Goal: Task Accomplishment & Management: Complete application form

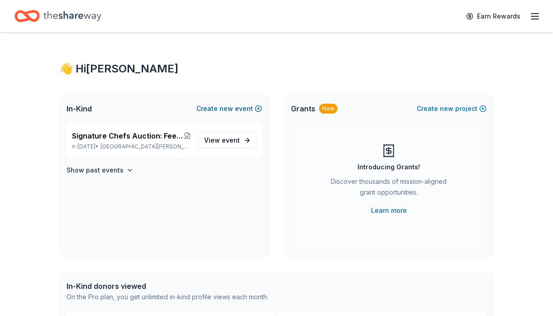
click at [228, 109] on span "new" at bounding box center [226, 108] width 14 height 11
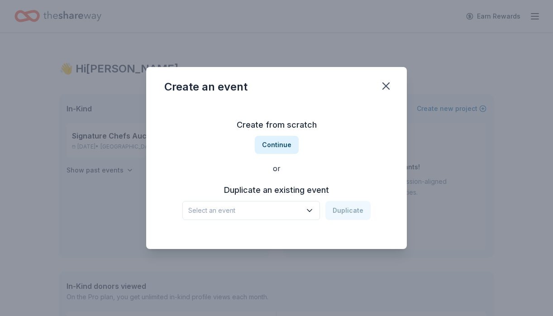
click at [308, 208] on icon "button" at bounding box center [309, 210] width 9 height 9
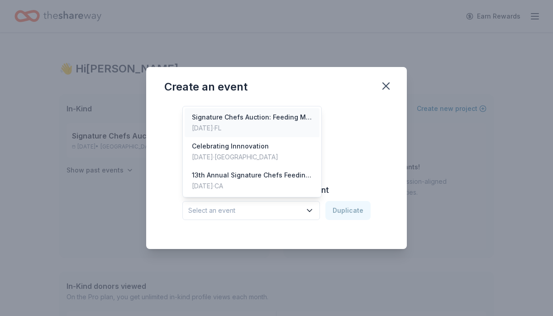
click at [246, 120] on div "Signature Chefs Auction: Feeding Motherhood Southwest Florida" at bounding box center [252, 117] width 120 height 11
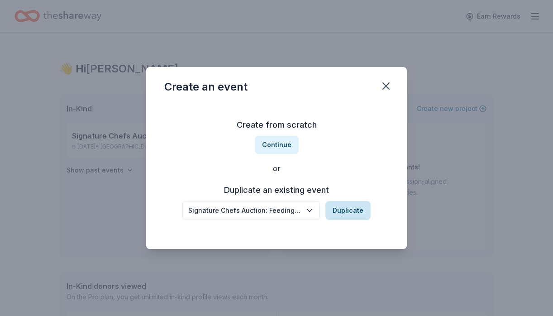
click at [348, 212] on button "Duplicate" at bounding box center [347, 210] width 45 height 19
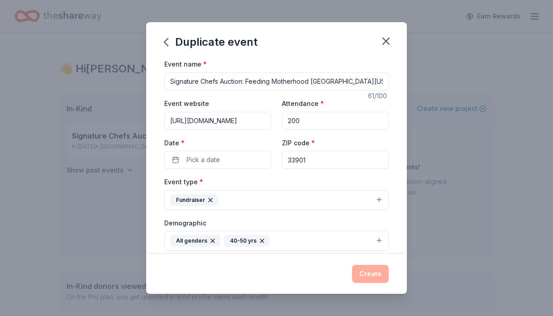
drag, startPoint x: 367, startPoint y: 83, endPoint x: 308, endPoint y: 81, distance: 59.3
click at [308, 81] on input "Signature Chefs Auction: Feeding Motherhood Southwest Florida" at bounding box center [276, 81] width 224 height 18
type input "Signature Chefs Auction: Feeding Motherhood Bay Area"
click at [259, 119] on input "https://signaturechefs.marchofdimes.org/" at bounding box center [217, 121] width 107 height 18
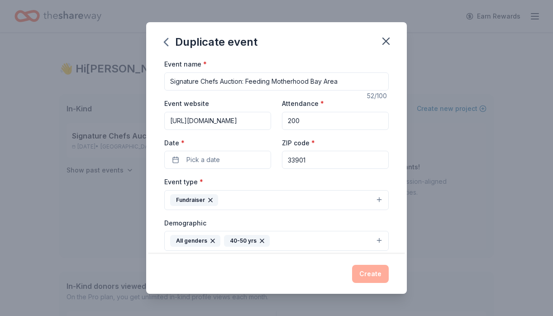
drag, startPoint x: 171, startPoint y: 120, endPoint x: 293, endPoint y: 145, distance: 125.1
click at [293, 145] on div "Event website https://signaturechefs.marchofdimes.org/ Attendance * 200 Date * …" at bounding box center [276, 133] width 224 height 71
click at [178, 122] on input "Event website" at bounding box center [217, 121] width 107 height 18
paste input "https://signaturechefs.marchofdimes.org/Events_SignatureChefs.aspx?zip=94102"
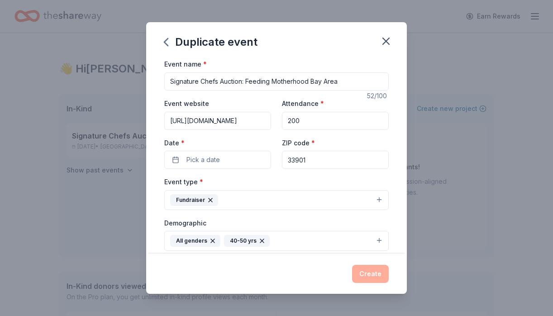
scroll to position [0, 149]
type input "https://signaturechefs.marchofdimes.org/Events_SignatureChefs.aspx?zip=94102"
click at [227, 159] on button "Pick a date" at bounding box center [217, 160] width 107 height 18
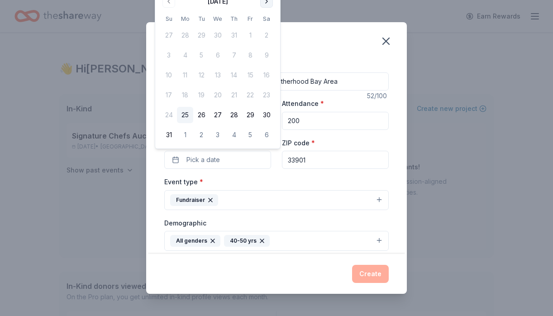
click at [263, 0] on button "Go to next month" at bounding box center [266, 1] width 13 height 13
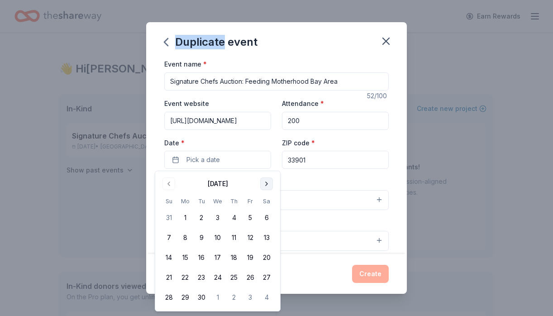
click at [263, 0] on div "Duplicate event Event name * Signature Chefs Auction: Feeding Motherhood Bay Ar…" at bounding box center [276, 158] width 553 height 316
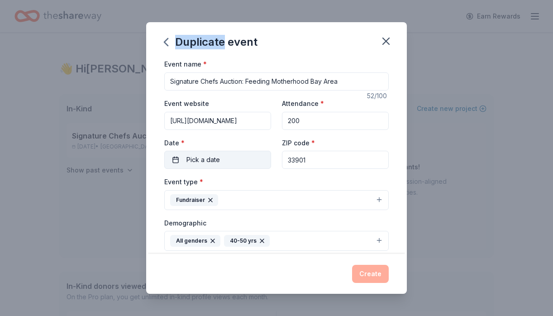
click at [245, 161] on button "Pick a date" at bounding box center [217, 160] width 107 height 18
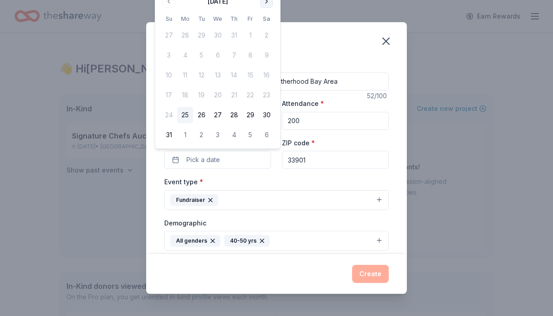
click at [268, 0] on button "Go to next month" at bounding box center [266, 1] width 13 height 13
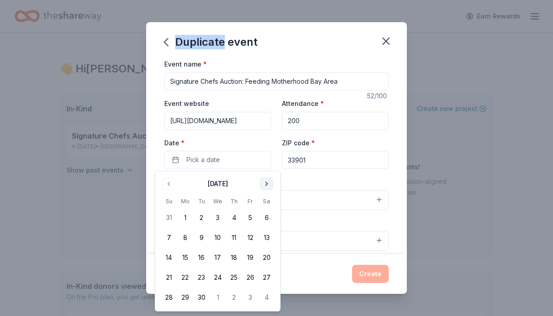
click at [268, 184] on button "Go to next month" at bounding box center [266, 183] width 13 height 13
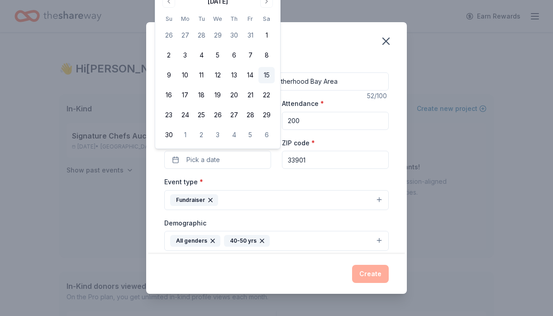
click at [265, 76] on button "15" at bounding box center [266, 75] width 16 height 16
click at [325, 182] on div "Event type * Fundraiser" at bounding box center [276, 193] width 224 height 34
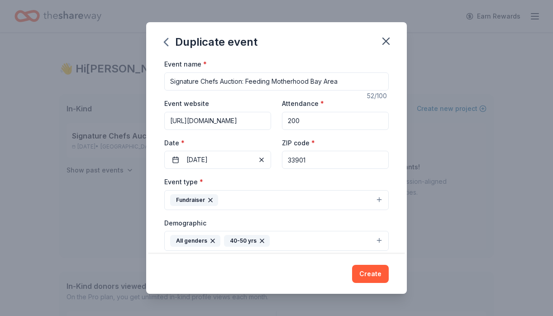
click at [311, 160] on input "33901" at bounding box center [335, 160] width 107 height 18
type input "3"
type input "95113"
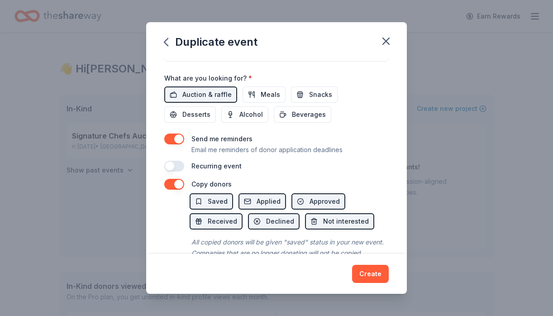
scroll to position [327, 0]
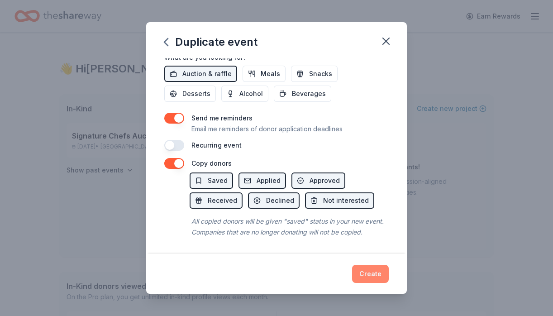
click at [369, 273] on button "Create" at bounding box center [370, 274] width 37 height 18
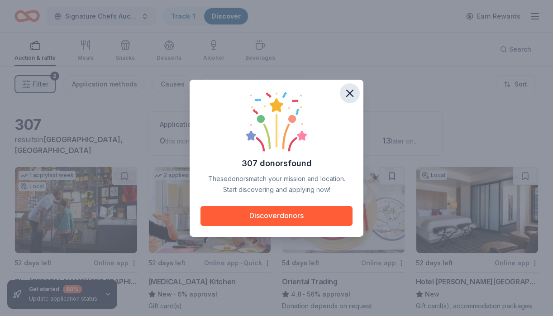
click at [346, 92] on icon "button" at bounding box center [349, 93] width 13 height 13
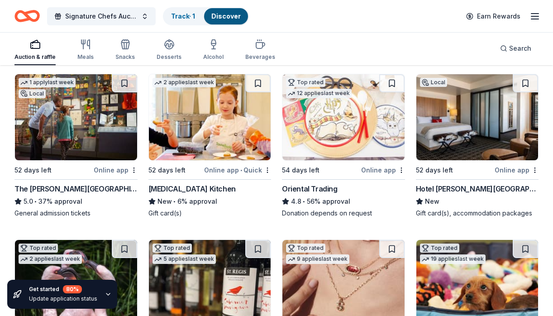
scroll to position [87, 0]
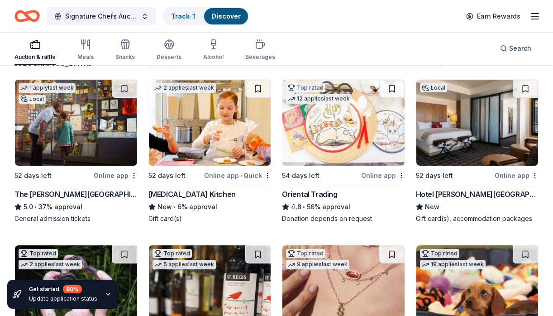
click at [448, 194] on div "Hotel Valencia Santana Row" at bounding box center [477, 194] width 123 height 11
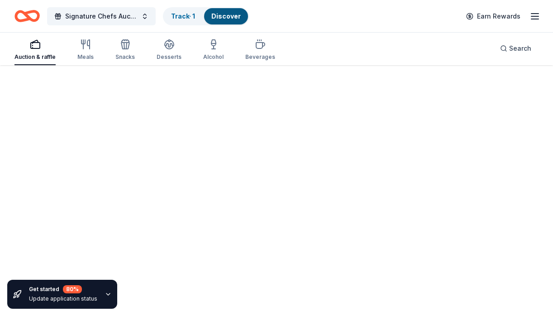
scroll to position [66, 0]
click at [106, 293] on icon "button" at bounding box center [108, 294] width 4 height 2
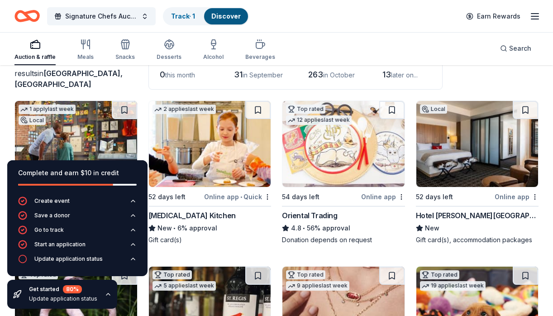
click at [229, 217] on div "Taste Buds Kitchen" at bounding box center [209, 215] width 123 height 11
click at [104, 293] on icon "button" at bounding box center [107, 293] width 7 height 7
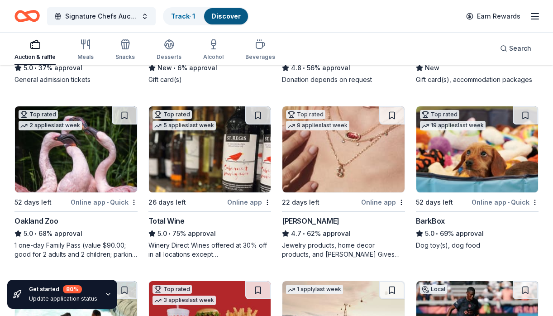
scroll to position [234, 0]
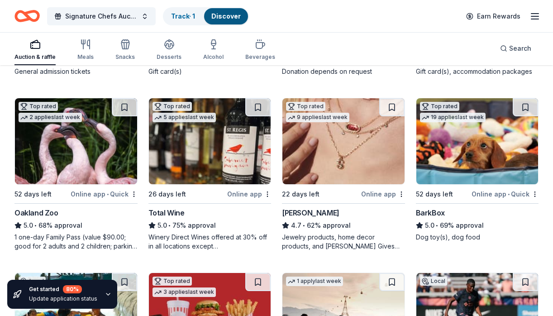
click at [165, 212] on div "Total Wine" at bounding box center [166, 212] width 36 height 11
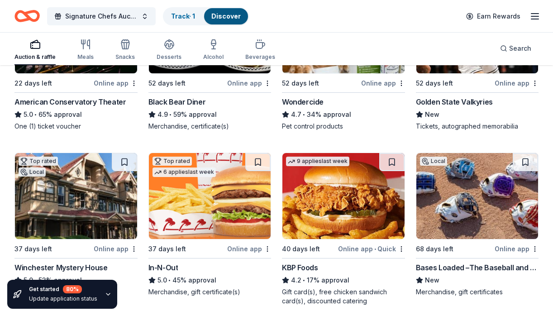
scroll to position [756, 0]
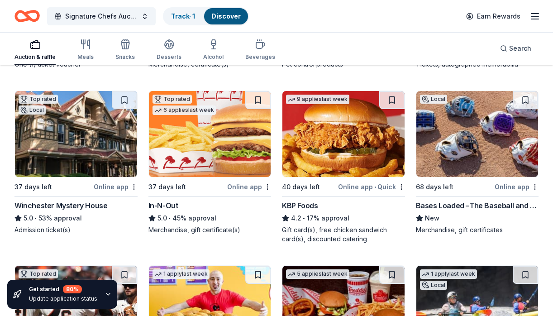
click at [163, 204] on div "In-N-Out" at bounding box center [163, 205] width 30 height 11
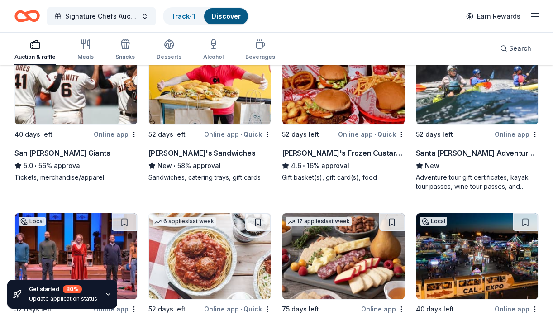
scroll to position [984, 0]
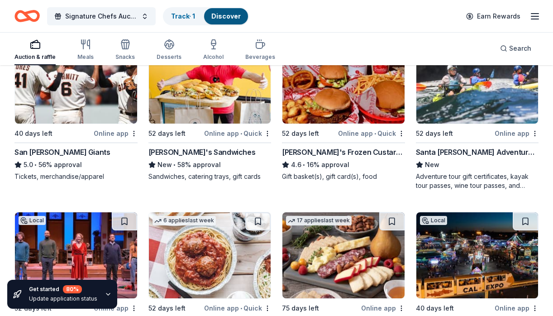
click at [39, 150] on div "San Jose Giants" at bounding box center [61, 152] width 95 height 11
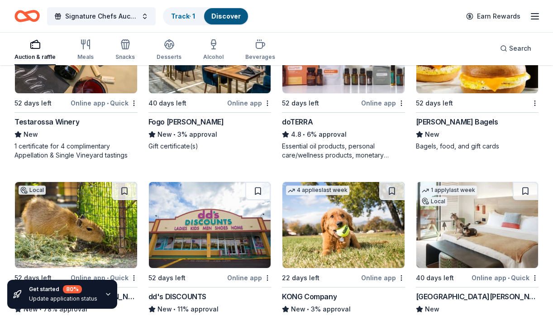
scroll to position [3420, 0]
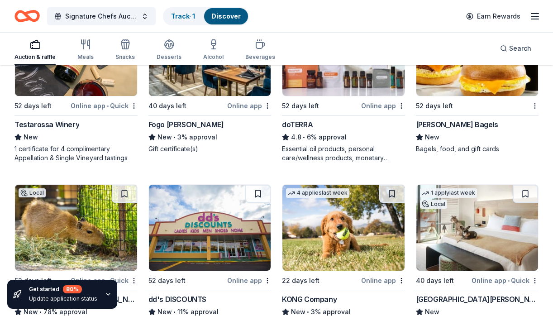
click at [45, 127] on div "Testarossa Winery" at bounding box center [46, 124] width 65 height 11
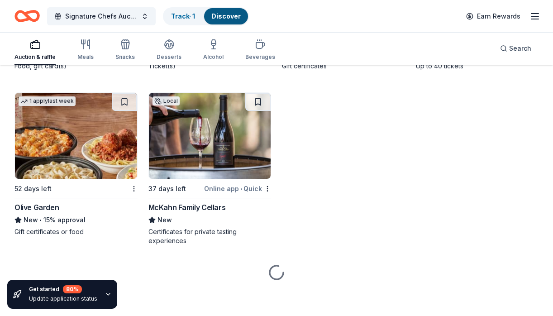
scroll to position [7281, 0]
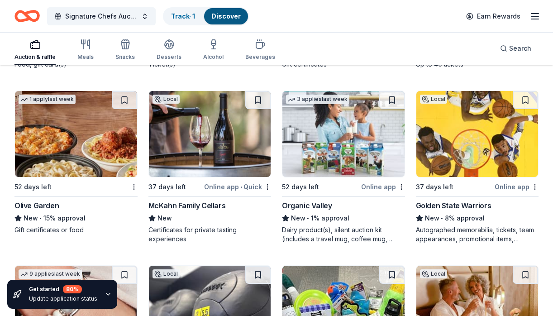
click at [185, 205] on div "McKahn Family Cellars" at bounding box center [186, 205] width 77 height 11
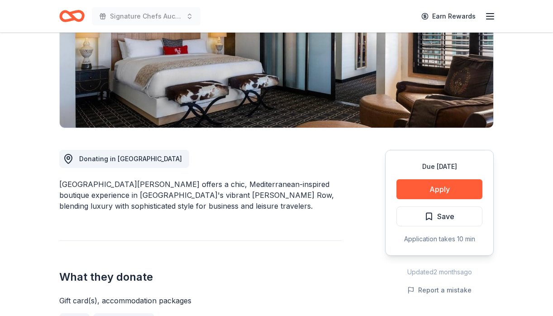
scroll to position [148, 0]
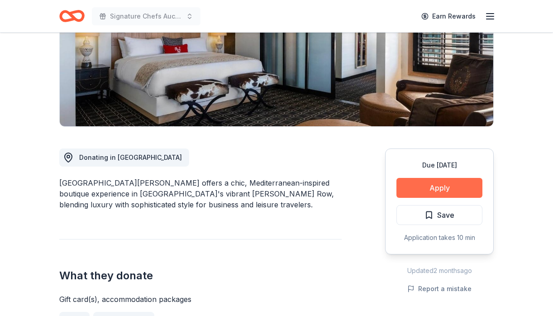
click at [433, 186] on button "Apply" at bounding box center [439, 188] width 86 height 20
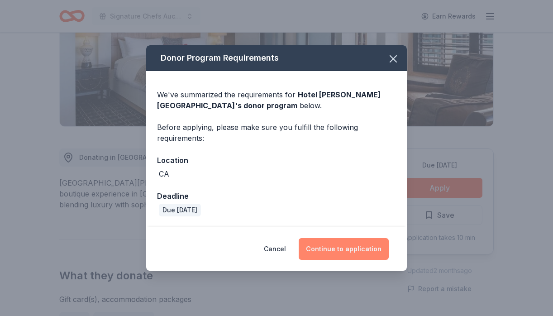
click at [345, 247] on button "Continue to application" at bounding box center [343, 249] width 90 height 22
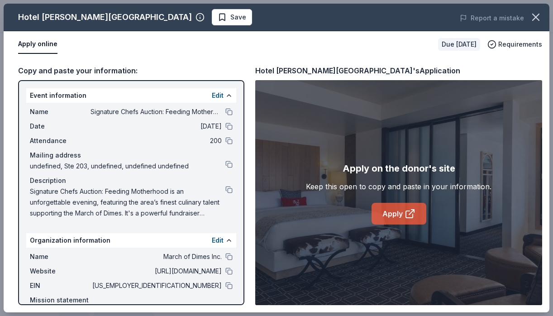
click at [390, 213] on link "Apply" at bounding box center [398, 214] width 55 height 22
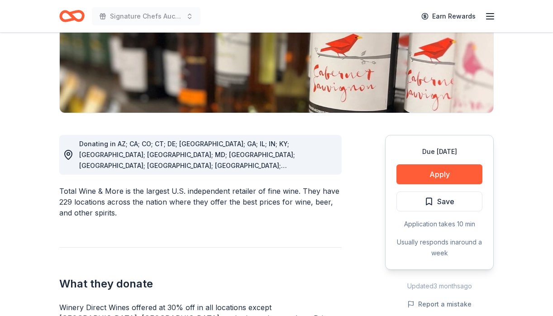
scroll to position [182, 0]
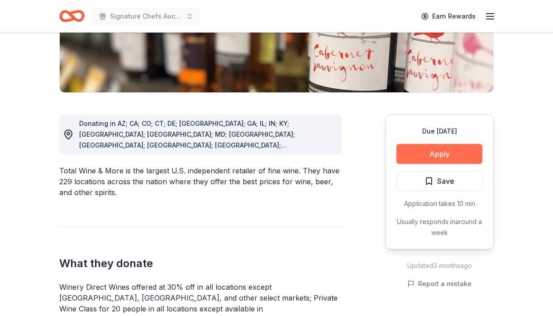
click at [431, 152] on button "Apply" at bounding box center [439, 154] width 86 height 20
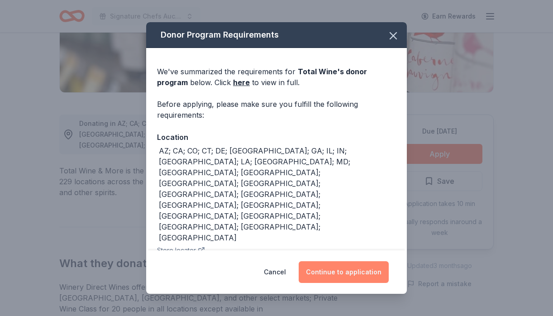
click at [338, 272] on button "Continue to application" at bounding box center [343, 272] width 90 height 22
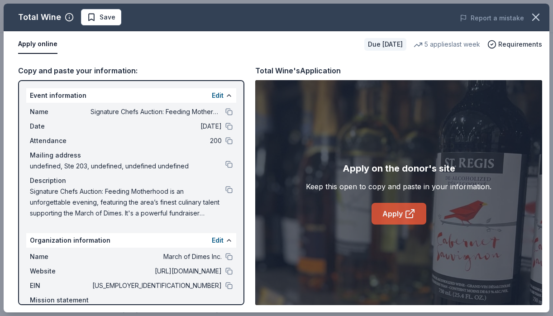
click at [392, 215] on link "Apply" at bounding box center [398, 214] width 55 height 22
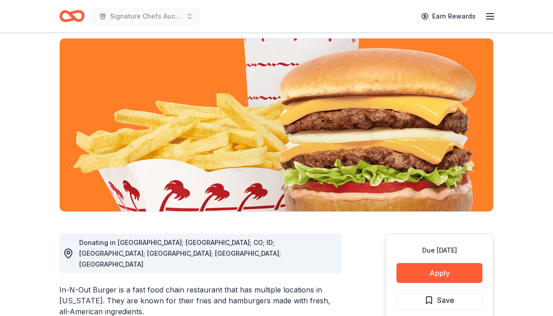
scroll to position [85, 0]
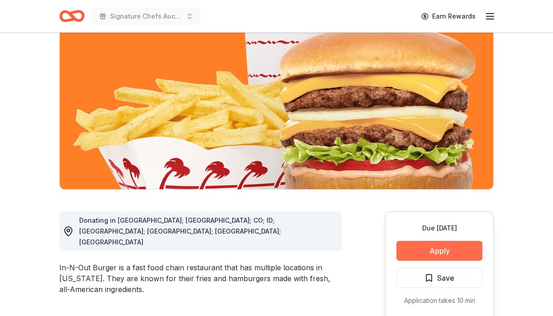
click at [438, 248] on button "Apply" at bounding box center [439, 251] width 86 height 20
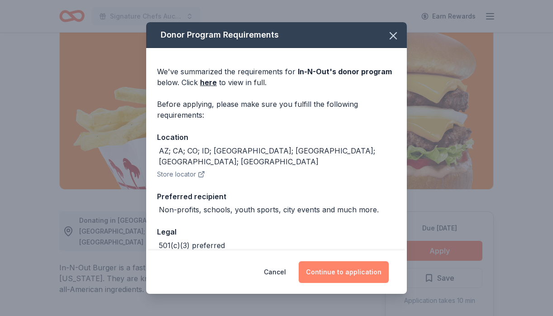
click at [329, 279] on button "Continue to application" at bounding box center [343, 272] width 90 height 22
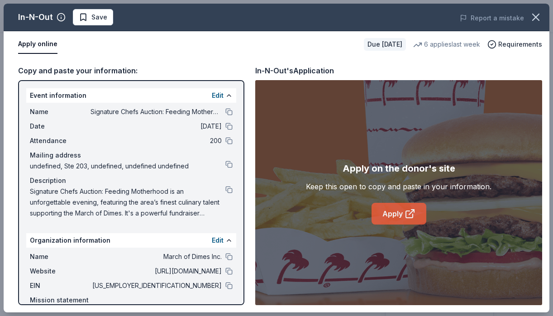
click at [387, 215] on link "Apply" at bounding box center [398, 214] width 55 height 22
click at [537, 15] on icon "button" at bounding box center [535, 17] width 6 height 6
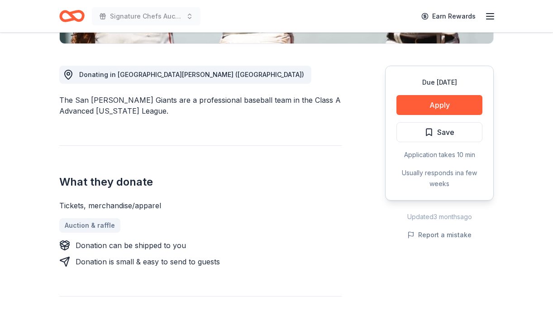
scroll to position [233, 0]
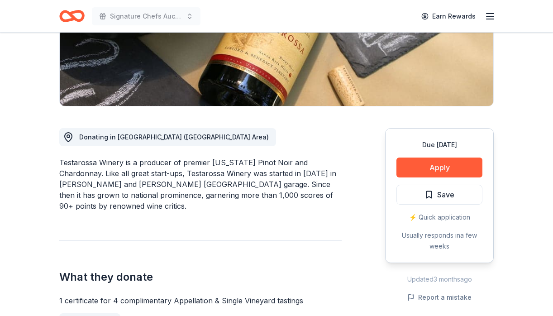
scroll to position [249, 0]
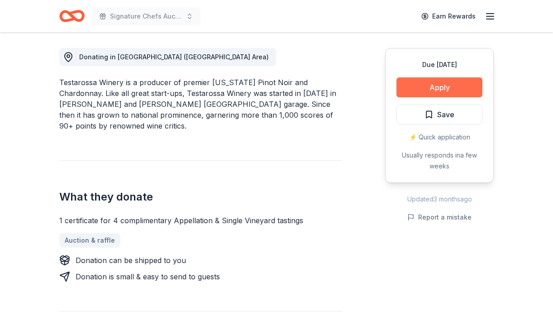
click at [429, 87] on button "Apply" at bounding box center [439, 87] width 86 height 20
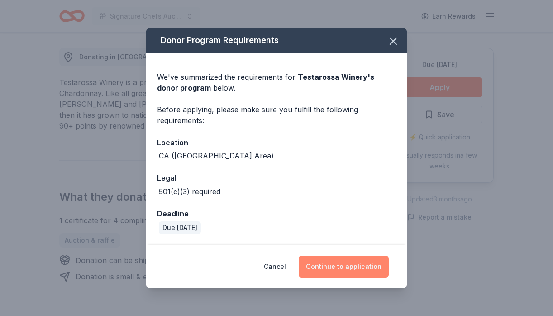
click at [334, 267] on button "Continue to application" at bounding box center [343, 267] width 90 height 22
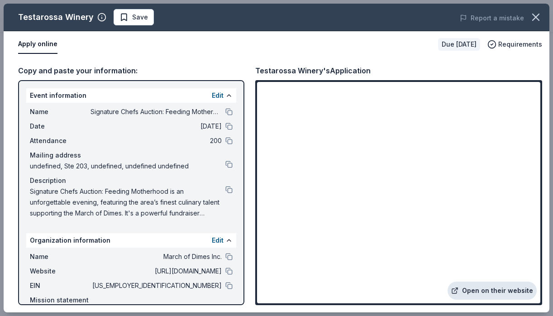
click at [481, 289] on link "Open on their website" at bounding box center [491, 290] width 89 height 18
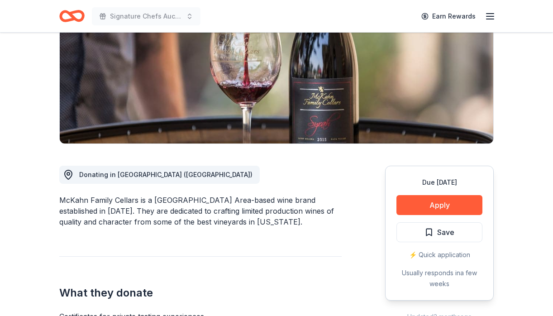
scroll to position [136, 0]
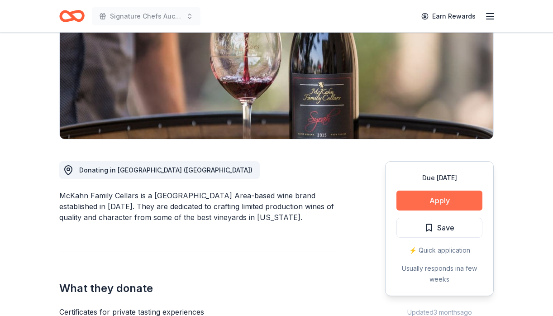
click at [440, 199] on button "Apply" at bounding box center [439, 200] width 86 height 20
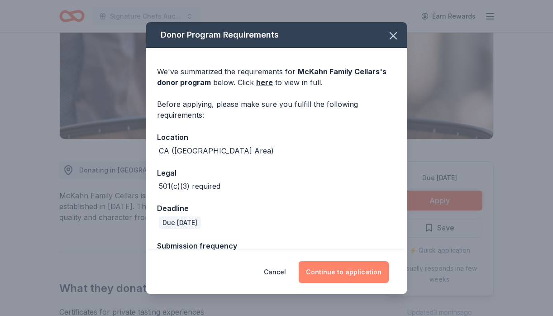
click at [325, 265] on button "Continue to application" at bounding box center [343, 272] width 90 height 22
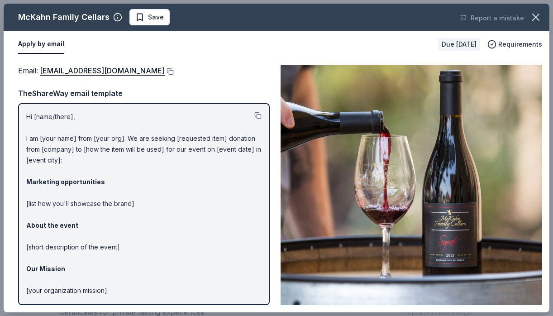
click at [438, 204] on img at bounding box center [410, 185] width 261 height 240
click at [532, 15] on icon "button" at bounding box center [535, 17] width 13 height 13
